Goal: Task Accomplishment & Management: Use online tool/utility

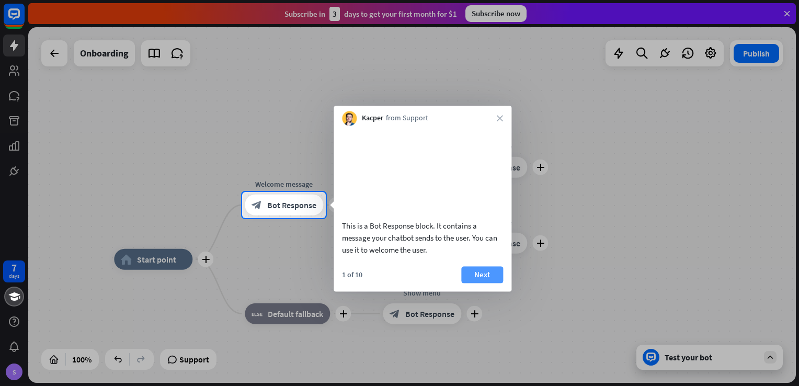
click at [485, 283] on button "Next" at bounding box center [482, 274] width 42 height 17
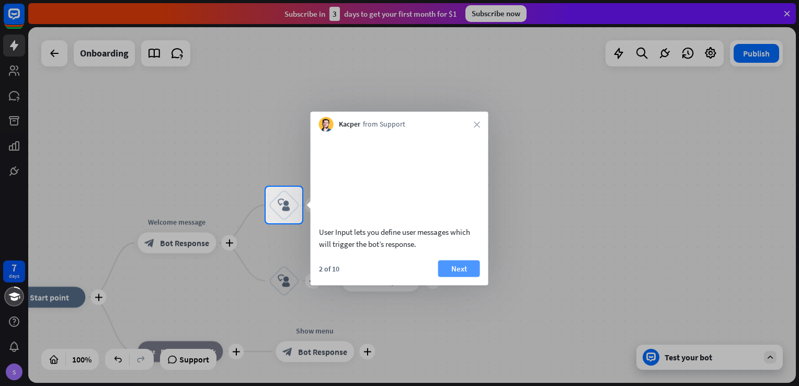
click at [460, 277] on button "Next" at bounding box center [459, 268] width 42 height 17
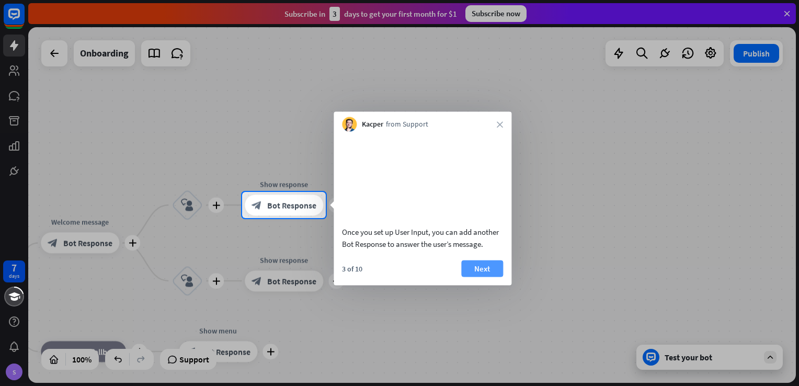
click at [480, 277] on button "Next" at bounding box center [482, 268] width 42 height 17
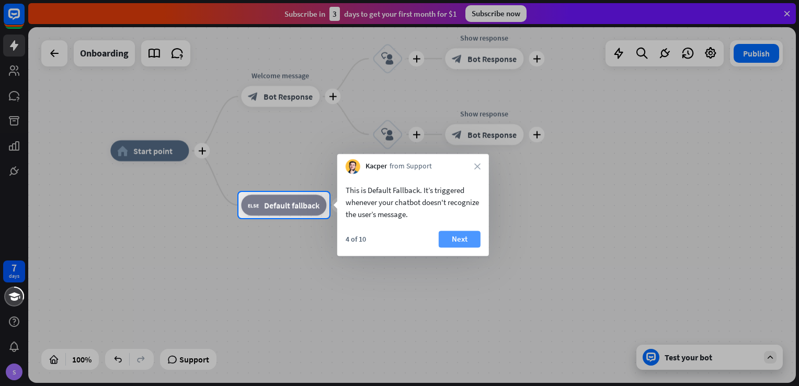
click at [461, 240] on button "Next" at bounding box center [460, 239] width 42 height 17
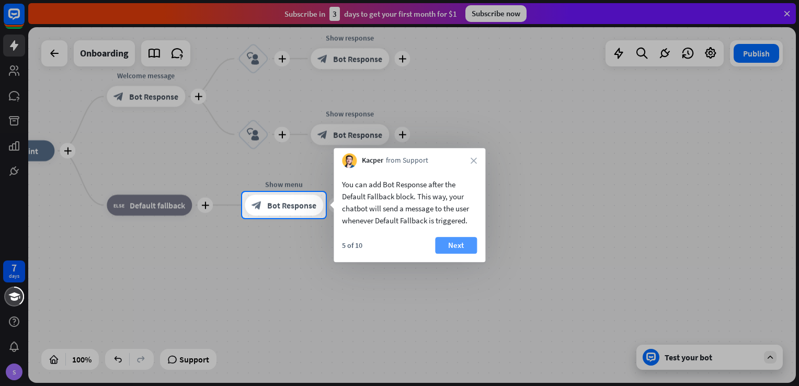
click at [446, 243] on button "Next" at bounding box center [456, 245] width 42 height 17
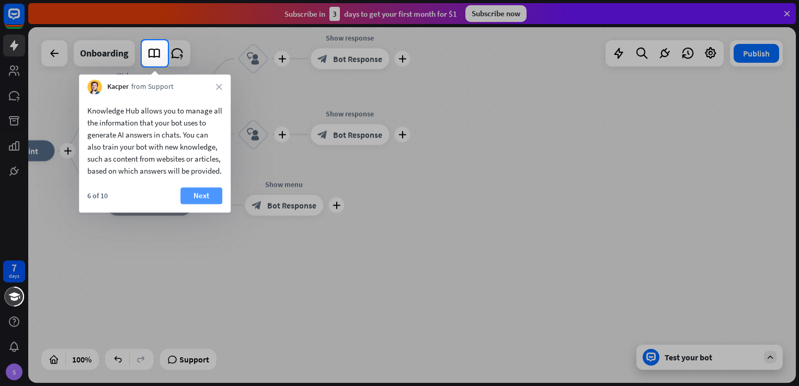
click at [197, 204] on button "Next" at bounding box center [201, 195] width 42 height 17
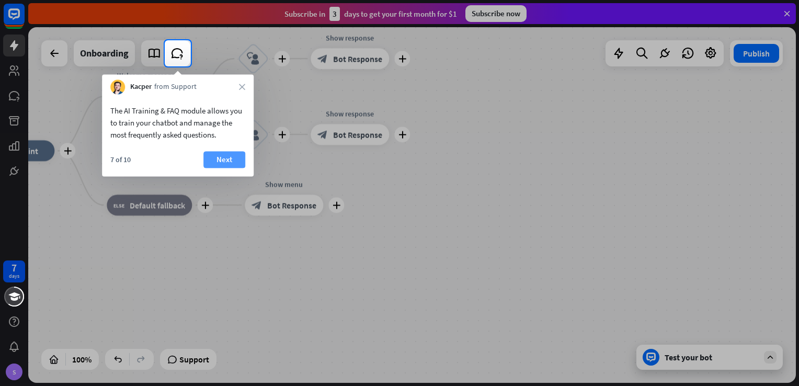
click at [224, 162] on button "Next" at bounding box center [224, 159] width 42 height 17
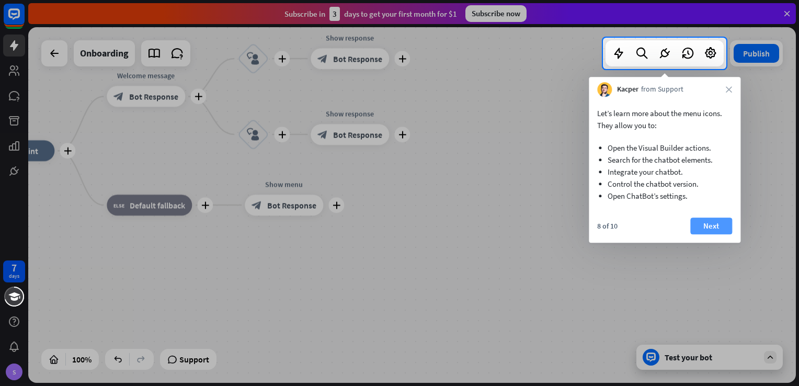
click at [705, 223] on button "Next" at bounding box center [711, 226] width 42 height 17
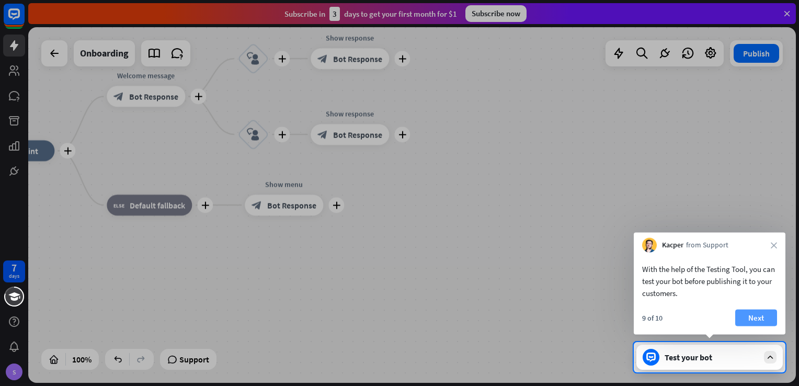
click at [743, 314] on button "Next" at bounding box center [756, 318] width 42 height 17
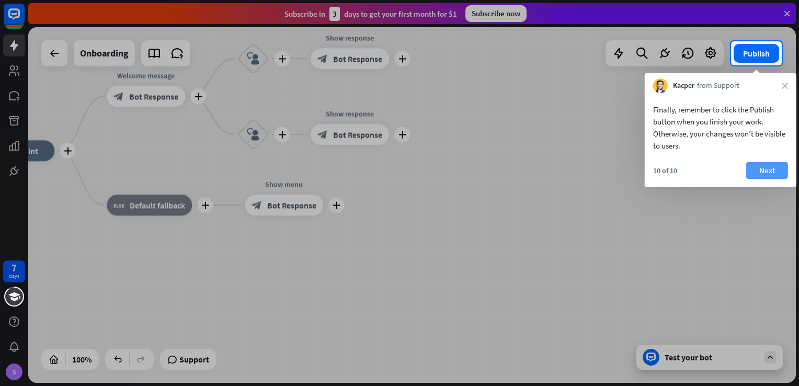
click at [772, 169] on button "Next" at bounding box center [767, 170] width 42 height 17
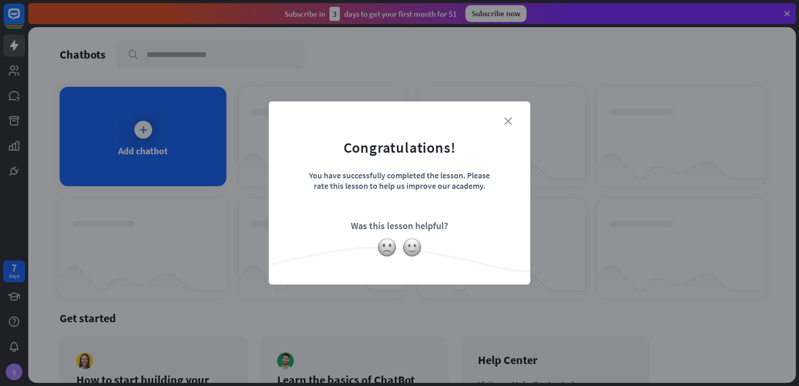
click at [510, 122] on icon "close" at bounding box center [508, 121] width 8 height 8
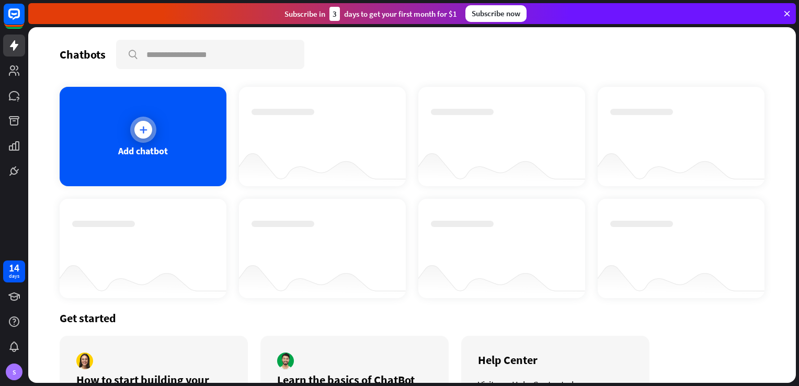
click at [170, 142] on div "Add chatbot" at bounding box center [143, 136] width 167 height 99
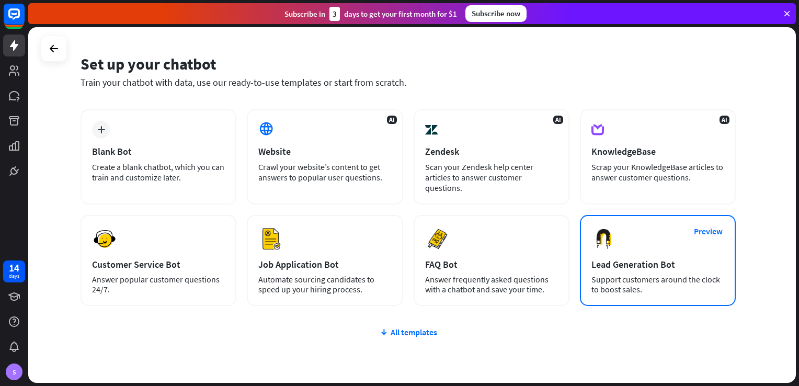
scroll to position [52, 0]
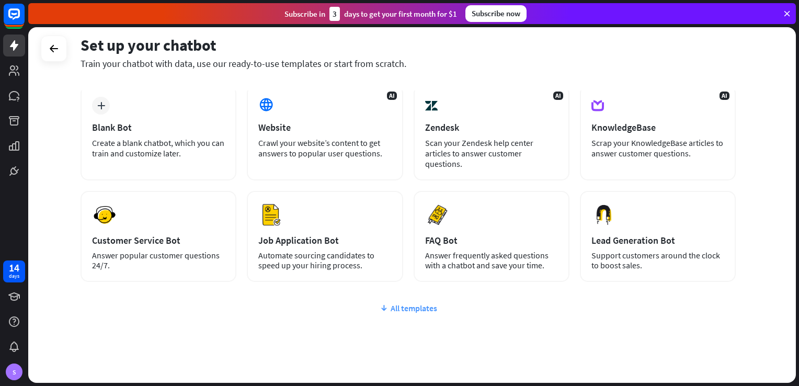
click at [402, 308] on div "All templates" at bounding box center [408, 308] width 655 height 10
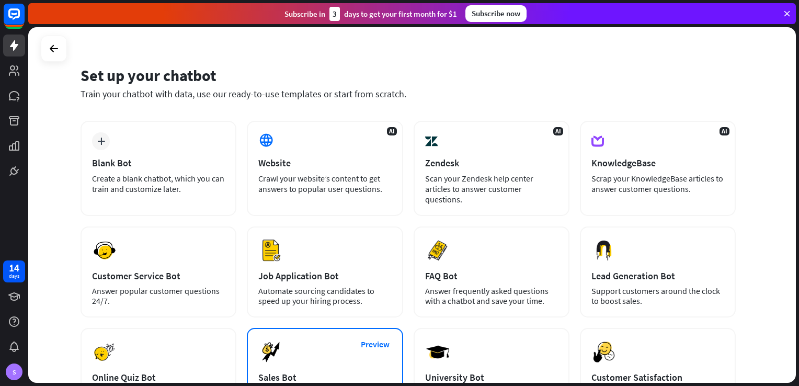
scroll to position [0, 0]
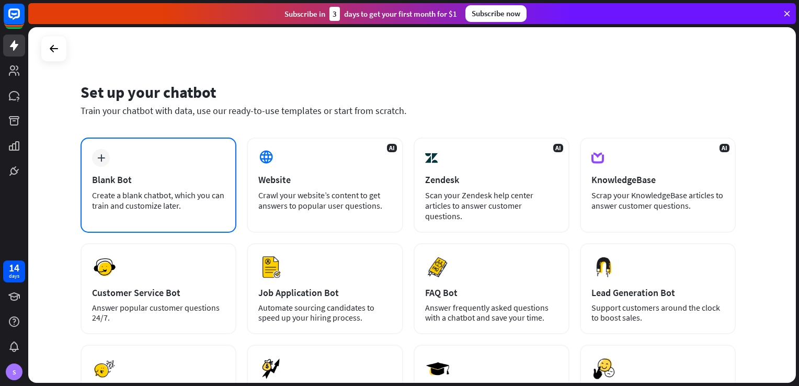
click at [150, 196] on div "Create a blank chatbot, which you can train and customize later." at bounding box center [158, 200] width 133 height 21
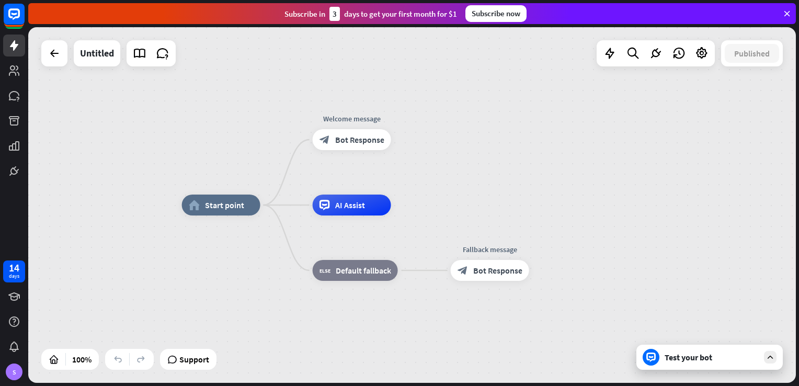
click at [691, 357] on div "Test your bot" at bounding box center [712, 357] width 94 height 10
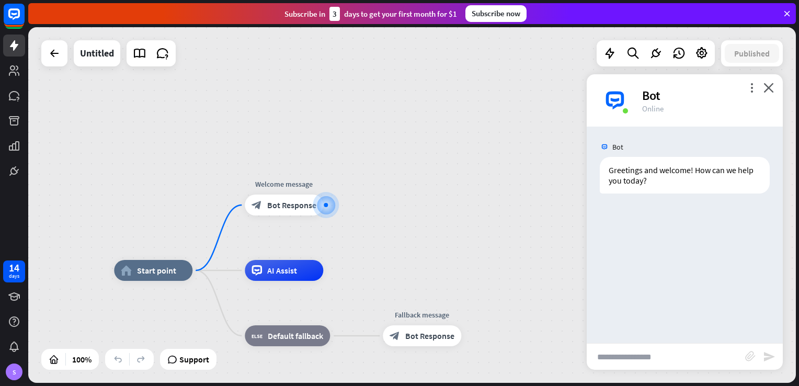
click at [655, 352] on input "text" at bounding box center [666, 357] width 158 height 26
type input "**********"
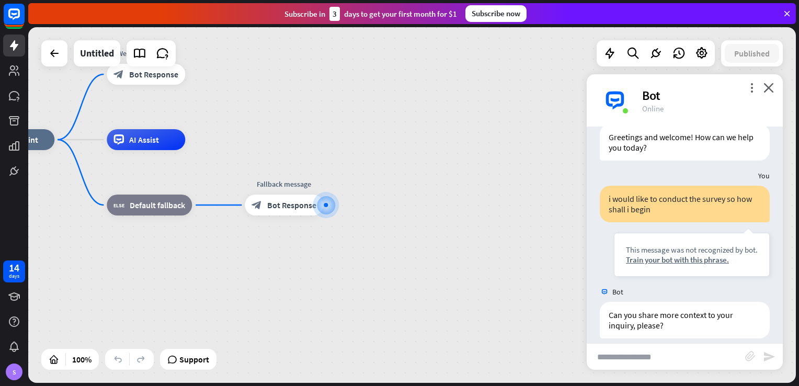
scroll to position [43, 0]
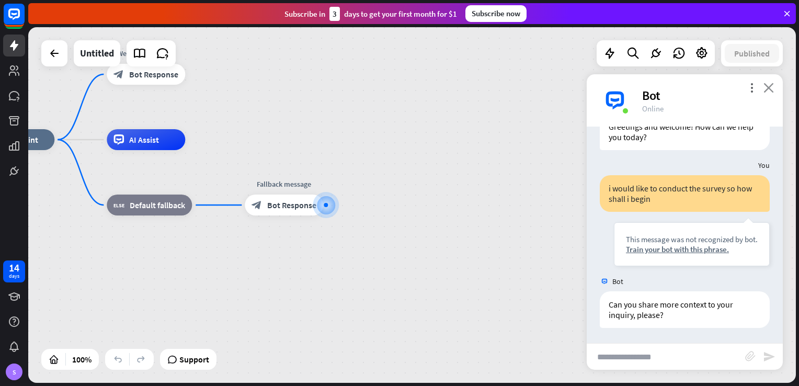
click at [771, 89] on icon "close" at bounding box center [768, 88] width 10 height 10
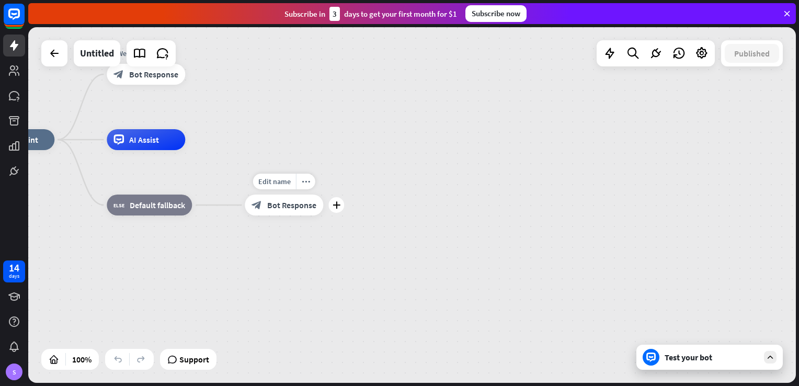
click at [283, 213] on div "block_bot_response Bot Response" at bounding box center [284, 205] width 78 height 21
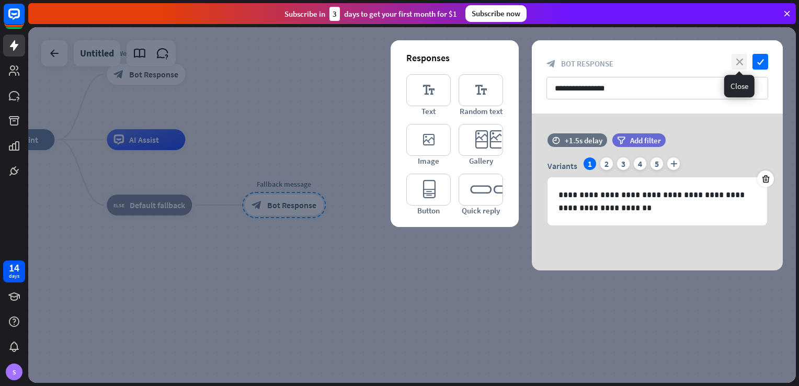
click at [741, 62] on icon "close" at bounding box center [739, 62] width 16 height 16
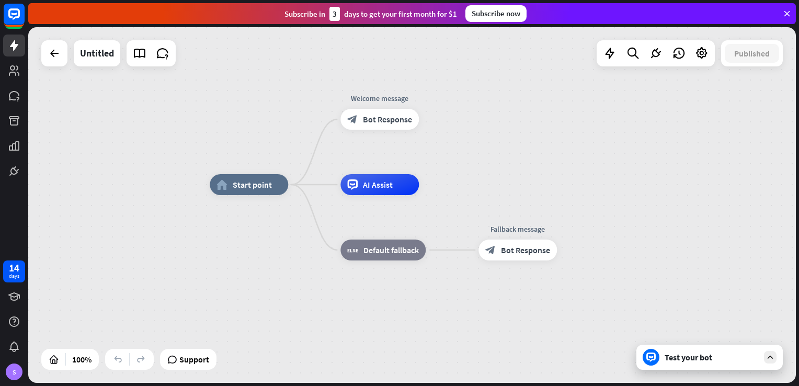
drag, startPoint x: 231, startPoint y: 289, endPoint x: 465, endPoint y: 334, distance: 238.0
click at [465, 334] on div "home_2 Start point Welcome message block_bot_response Bot Response AI Assist bl…" at bounding box center [594, 363] width 768 height 356
click at [246, 191] on div "home_2 Start point" at bounding box center [249, 184] width 78 height 21
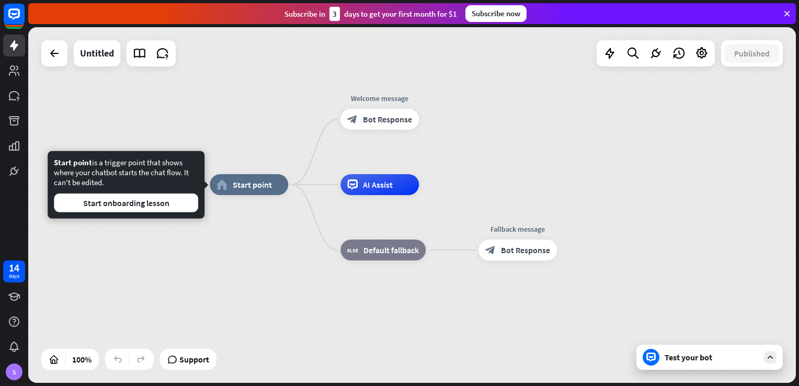
click at [219, 114] on div "home_2 Start point Welcome message block_bot_response Bot Response AI Assist bl…" at bounding box center [412, 205] width 768 height 356
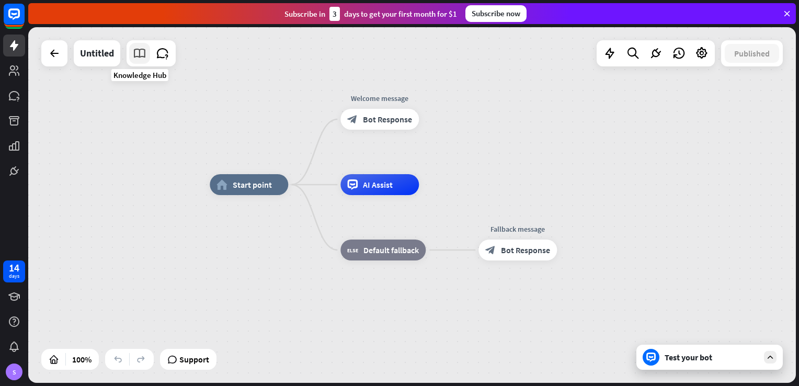
click at [139, 55] on icon at bounding box center [140, 54] width 14 height 14
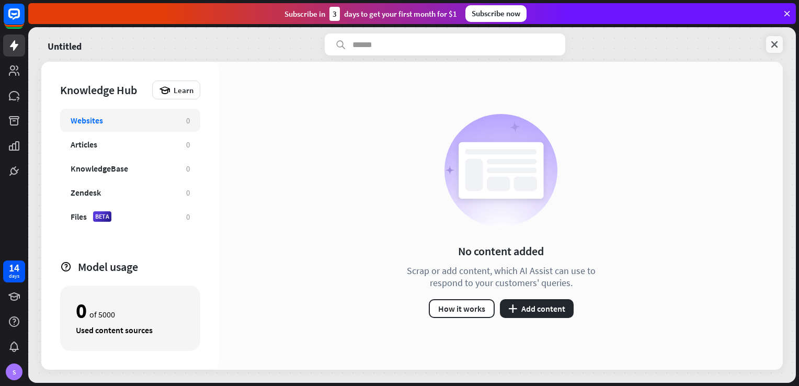
click at [775, 43] on icon at bounding box center [774, 44] width 10 height 10
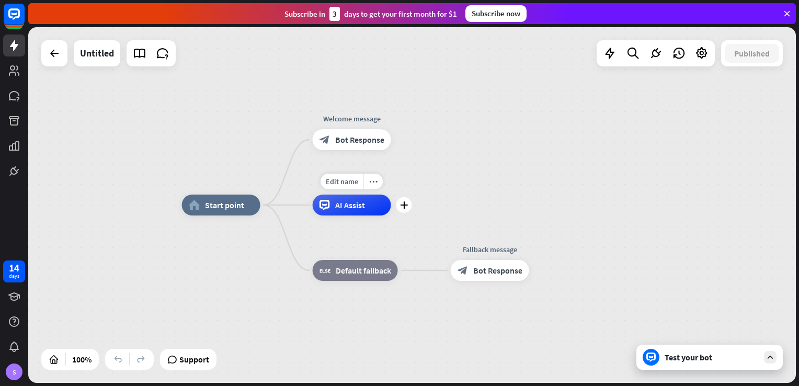
click at [338, 211] on div "AI Assist" at bounding box center [352, 205] width 78 height 21
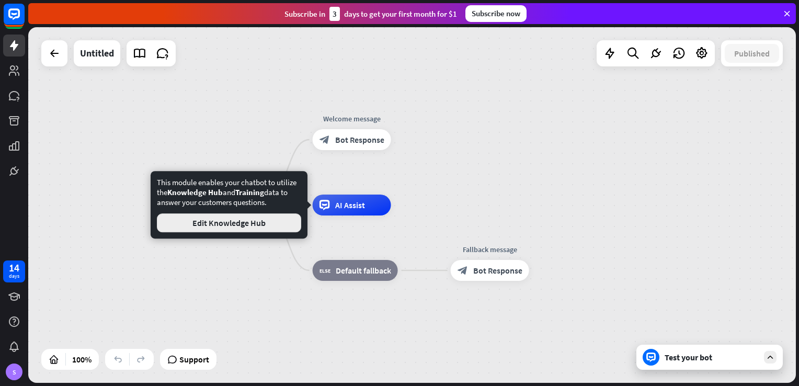
click at [257, 226] on button "Edit Knowledge Hub" at bounding box center [229, 222] width 144 height 19
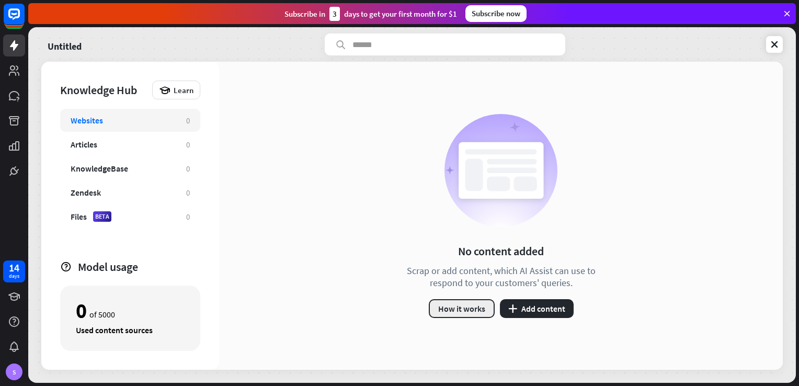
click at [466, 307] on button "How it works" at bounding box center [462, 308] width 66 height 19
click at [397, 323] on div "close" at bounding box center [399, 193] width 799 height 386
click at [770, 43] on icon at bounding box center [774, 44] width 10 height 10
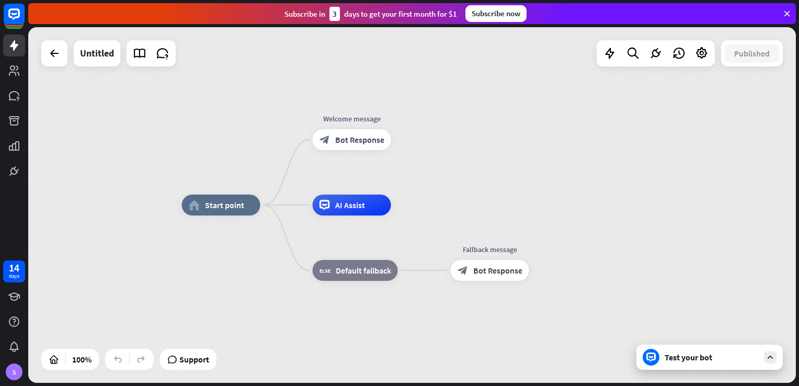
click at [788, 12] on icon at bounding box center [786, 13] width 9 height 9
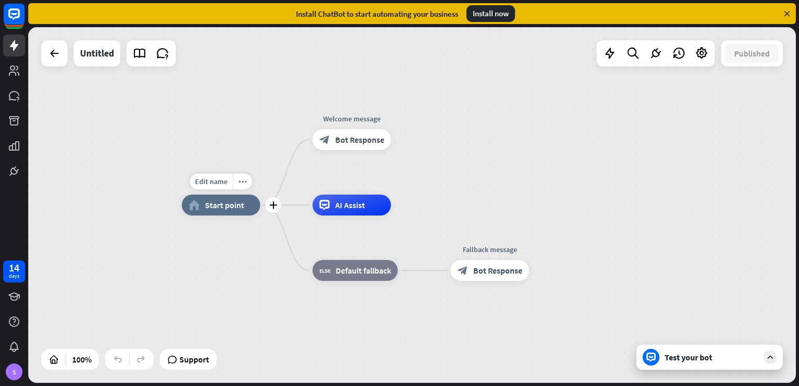
click at [233, 215] on div "Edit name more_horiz plus home_2 Start point" at bounding box center [221, 205] width 78 height 21
click at [221, 185] on span "Edit name" at bounding box center [211, 181] width 32 height 9
type input "*"
type input "**********"
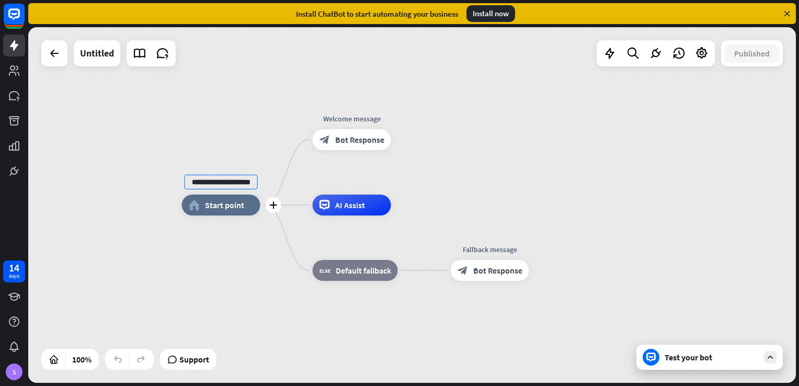
click at [277, 180] on div "**********" at bounding box center [412, 205] width 768 height 356
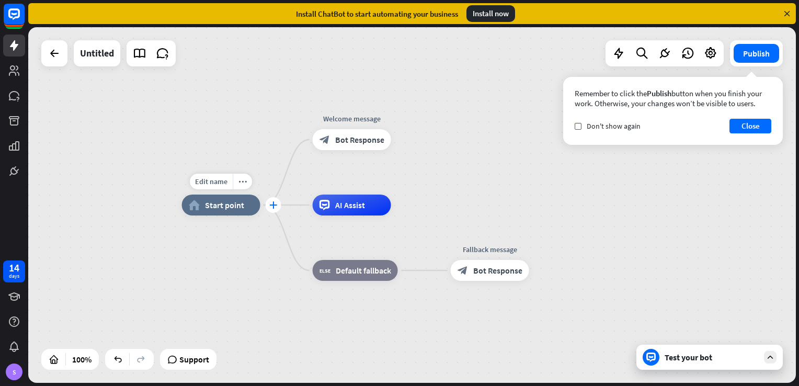
click at [272, 207] on icon "plus" at bounding box center [273, 204] width 8 height 7
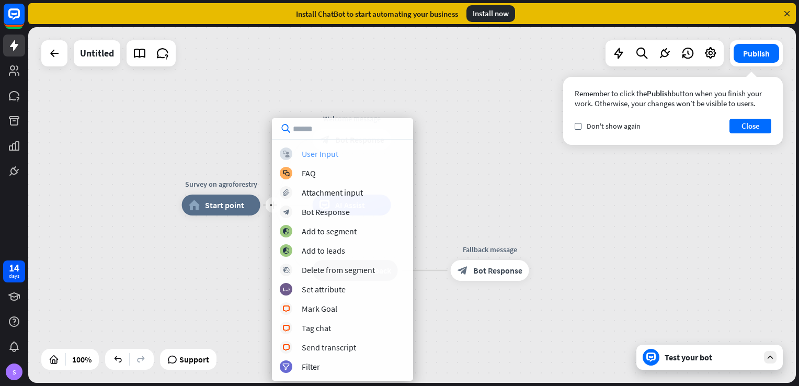
click at [326, 154] on div "User Input" at bounding box center [320, 153] width 37 height 10
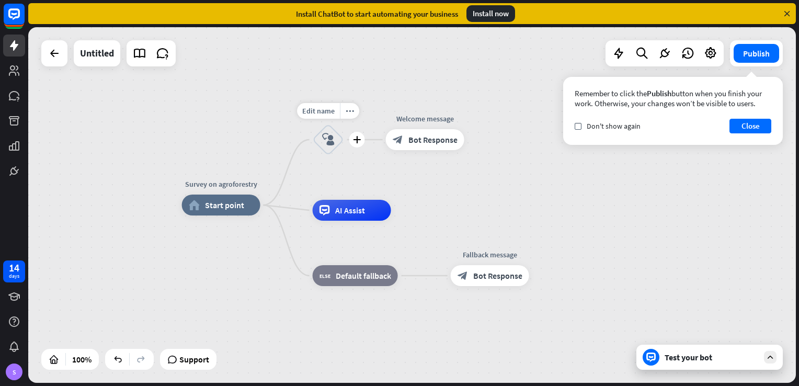
click at [329, 135] on icon "block_user_input" at bounding box center [328, 139] width 13 height 13
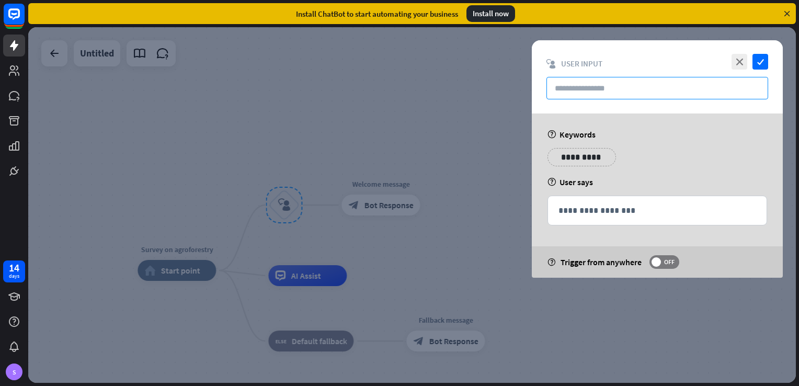
click at [610, 92] on input "text" at bounding box center [657, 88] width 222 height 22
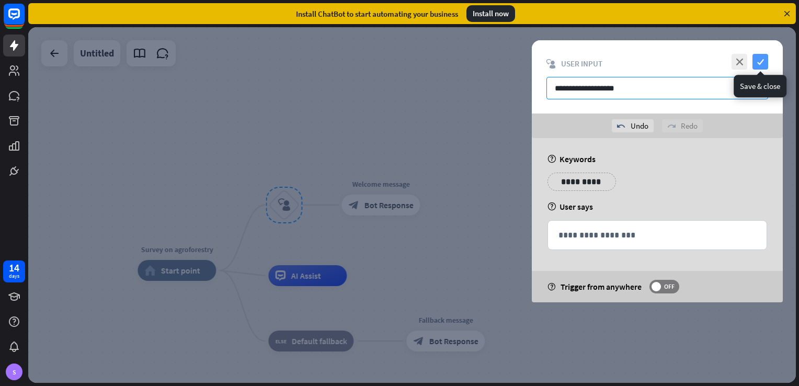
type input "**********"
click at [759, 60] on icon "check" at bounding box center [760, 62] width 16 height 16
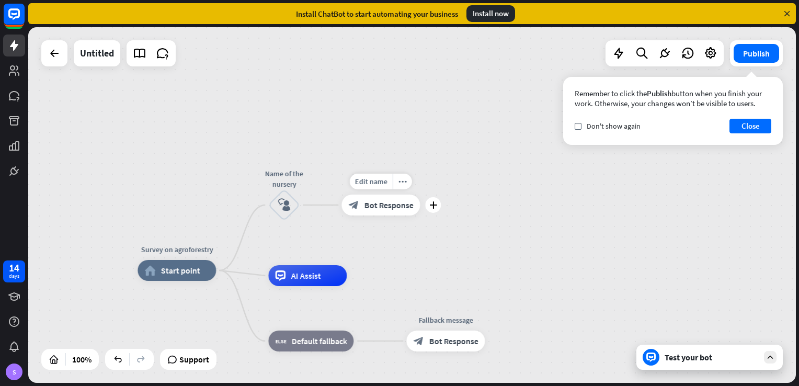
click at [389, 215] on div "Edit name more_horiz plus block_bot_response Bot Response" at bounding box center [380, 205] width 78 height 21
click at [745, 125] on button "Close" at bounding box center [750, 126] width 42 height 15
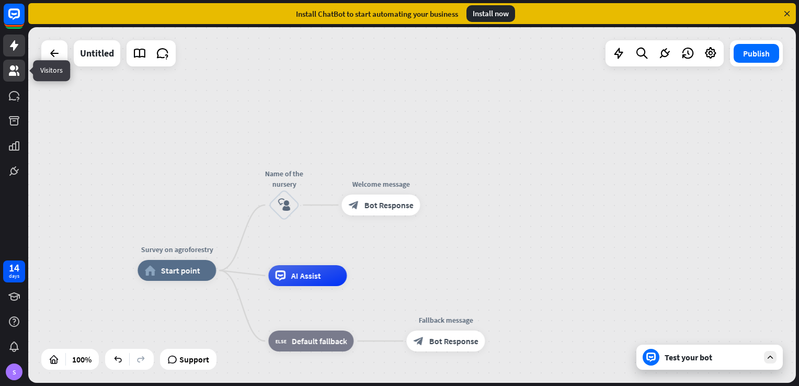
click at [8, 70] on icon at bounding box center [14, 70] width 13 height 13
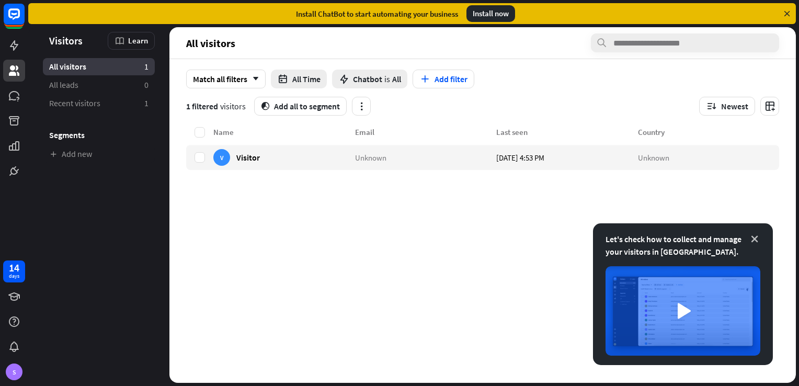
click at [756, 238] on icon at bounding box center [754, 239] width 10 height 10
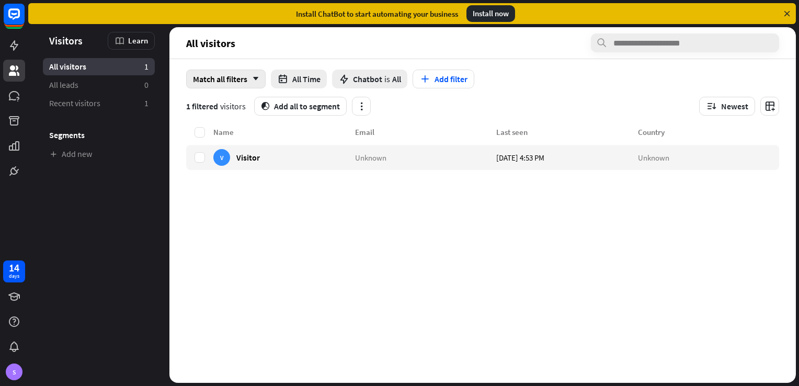
click at [230, 78] on div "Match all filters arrow_down" at bounding box center [225, 79] width 79 height 19
click at [105, 87] on link "All leads 0" at bounding box center [99, 84] width 112 height 17
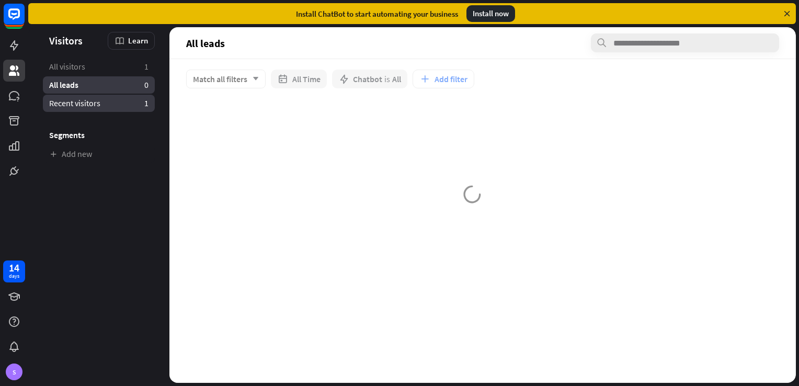
click at [106, 99] on link "Recent visitors 1" at bounding box center [99, 103] width 112 height 17
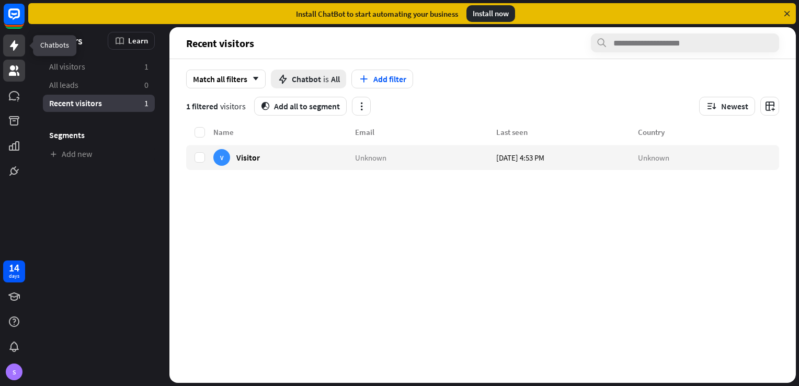
click at [13, 50] on icon at bounding box center [14, 45] width 13 height 13
